Goal: Task Accomplishment & Management: Use online tool/utility

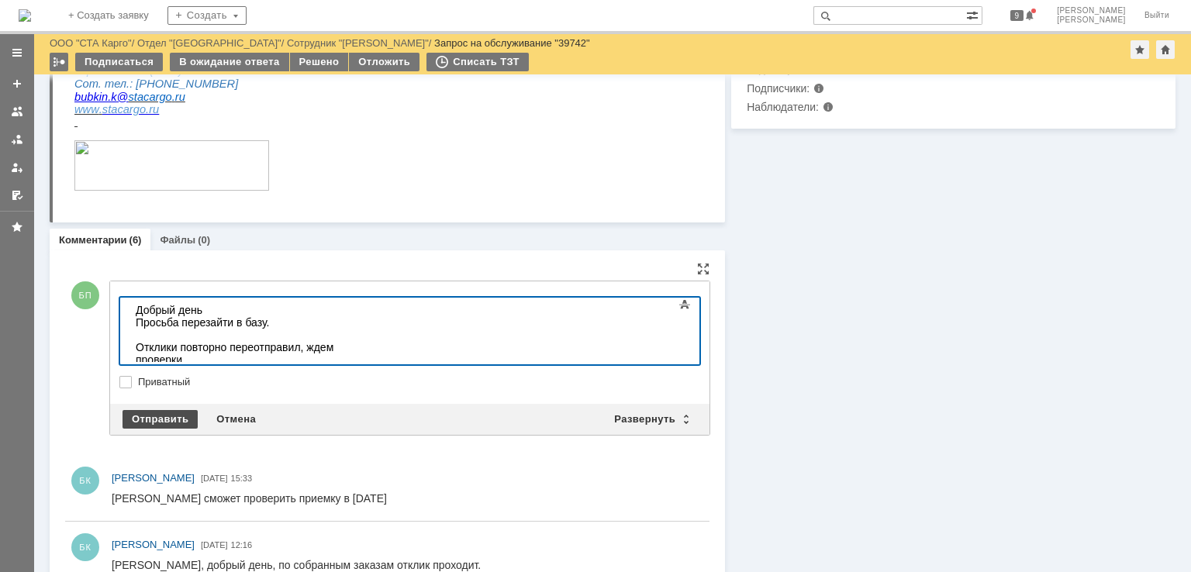
click at [174, 425] on div "Отправить" at bounding box center [160, 419] width 75 height 19
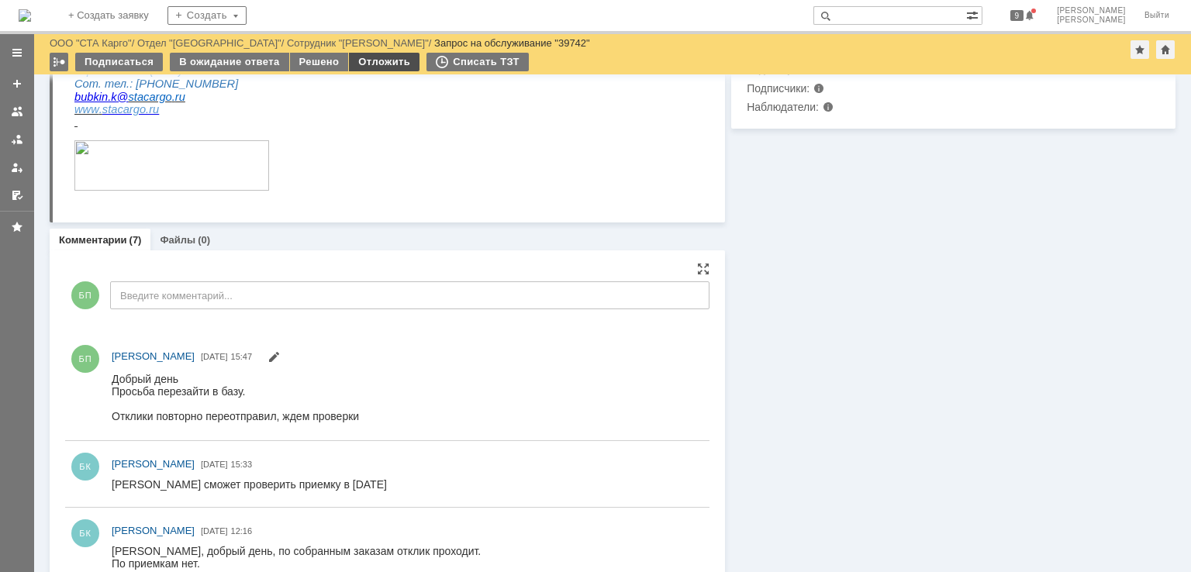
click at [371, 65] on div "Отложить" at bounding box center [384, 62] width 71 height 19
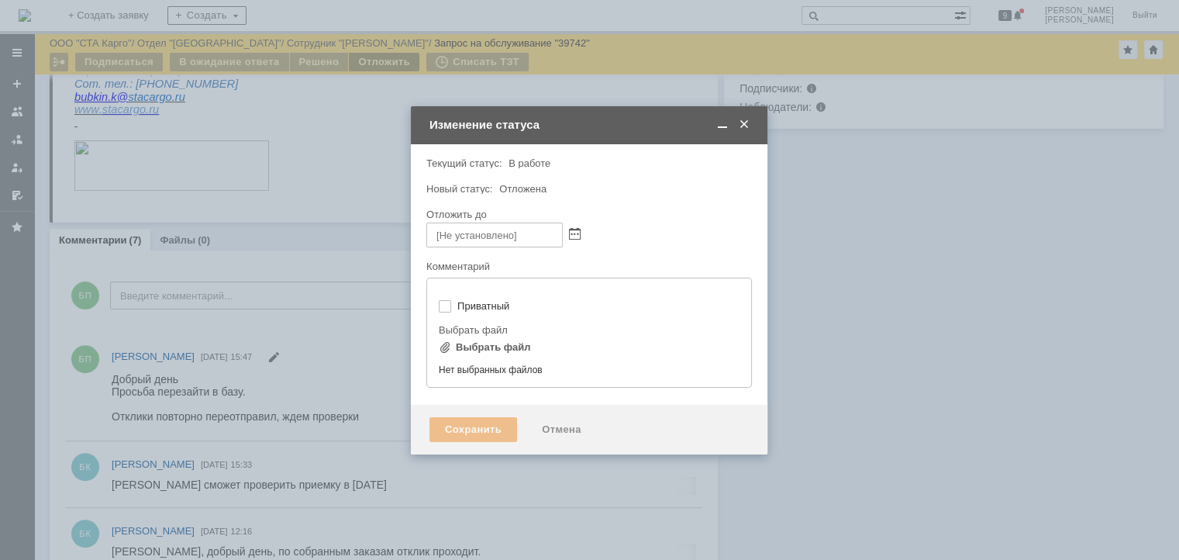
type input "[не указано]"
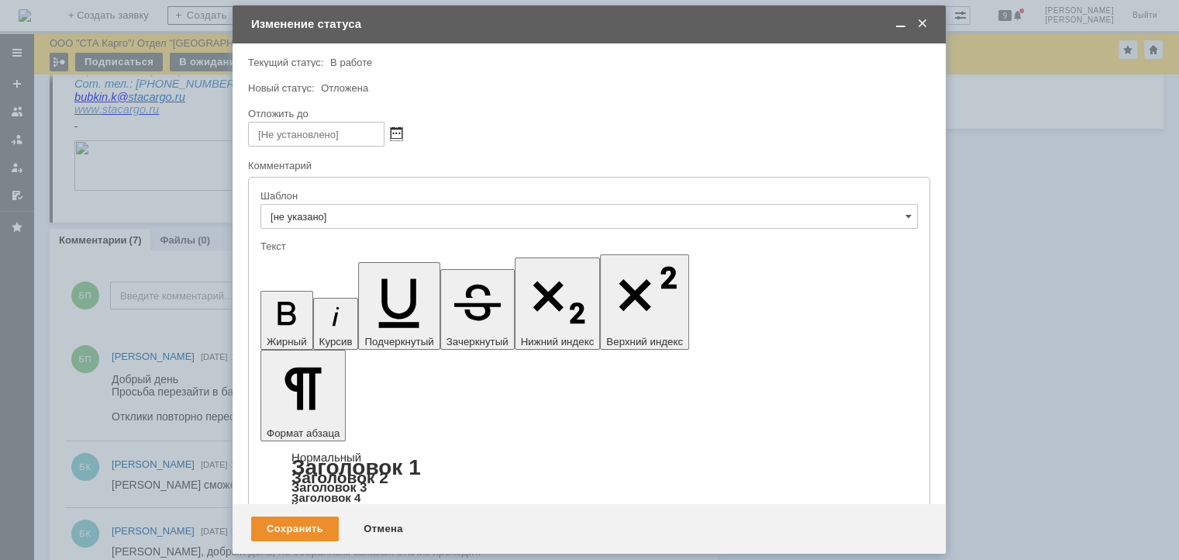
click at [397, 131] on span at bounding box center [397, 134] width 12 height 12
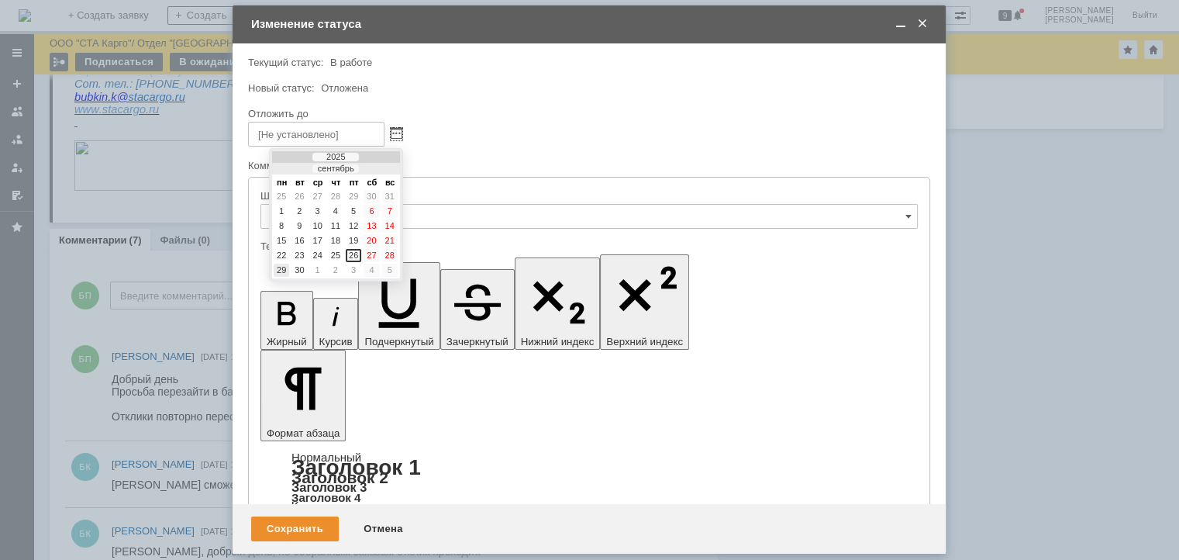
click at [279, 265] on div "29" at bounding box center [282, 270] width 16 height 13
type input "[DATE] 15:47"
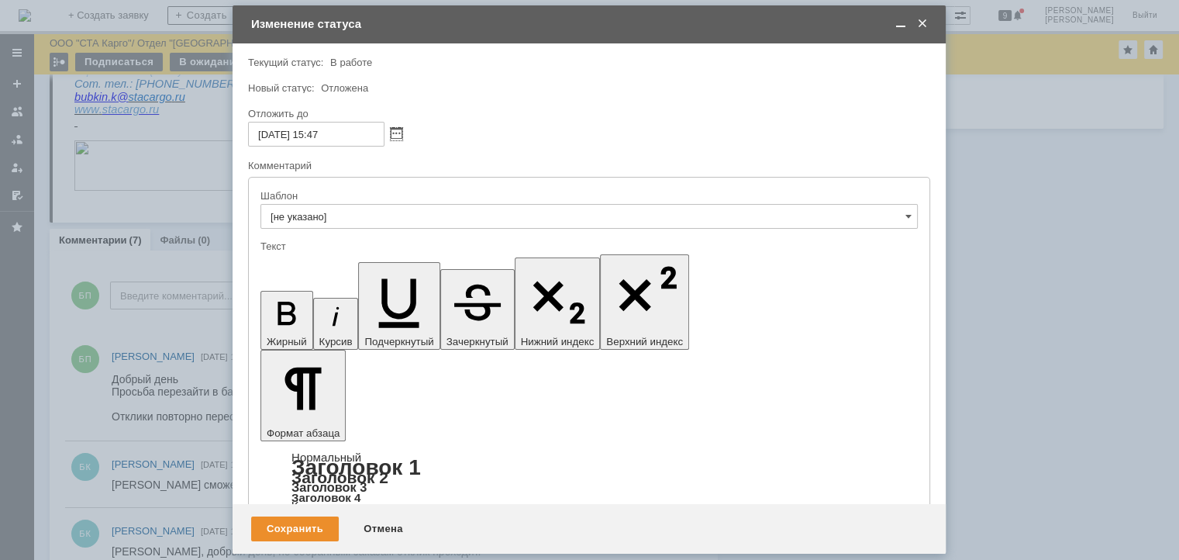
drag, startPoint x: 342, startPoint y: 132, endPoint x: 311, endPoint y: 134, distance: 31.1
click at [311, 134] on input "[DATE] 15:47" at bounding box center [316, 134] width 136 height 25
type input "[DATE] 09:30"
click at [299, 521] on div "Сохранить" at bounding box center [295, 528] width 88 height 25
